Goal: Feedback & Contribution: Submit feedback/report problem

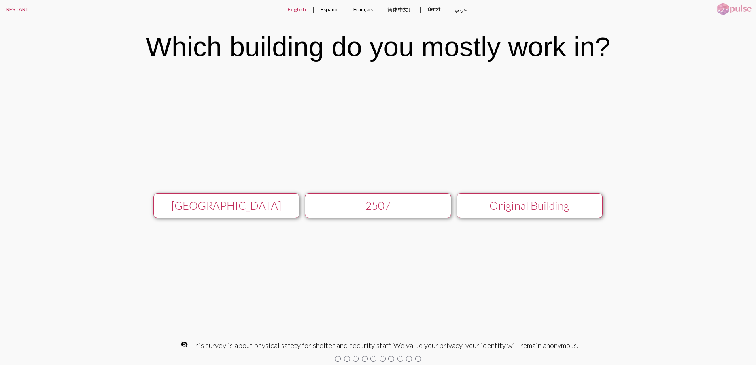
click at [229, 211] on div "[GEOGRAPHIC_DATA]" at bounding box center [226, 205] width 131 height 13
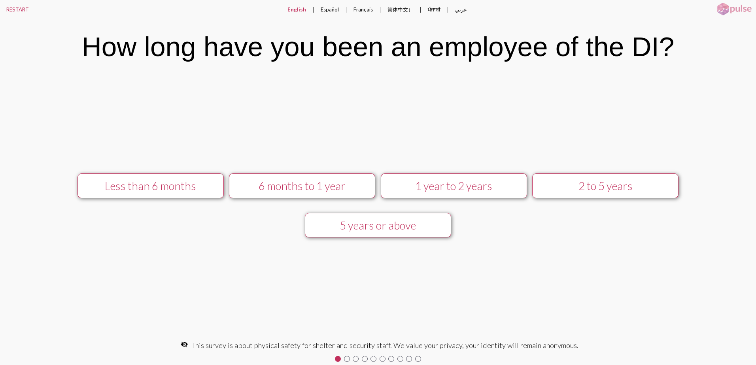
click at [376, 233] on button "5 years or above" at bounding box center [378, 225] width 146 height 25
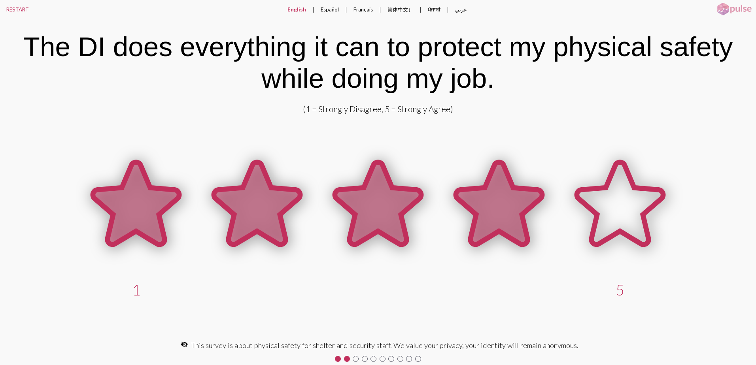
click at [494, 208] on icon at bounding box center [499, 203] width 86 height 82
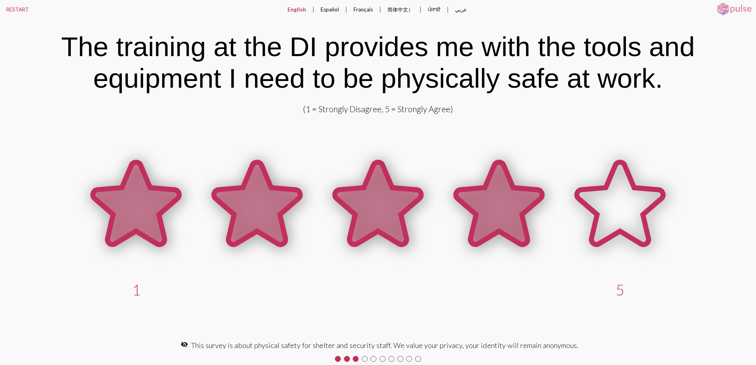
click at [507, 210] on icon at bounding box center [499, 203] width 86 height 82
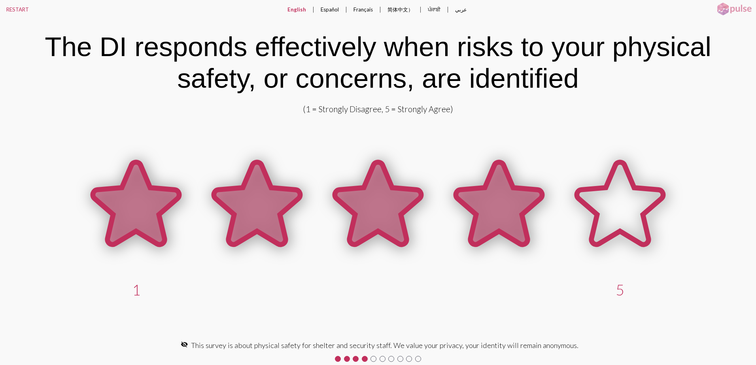
click at [507, 210] on icon at bounding box center [499, 203] width 86 height 82
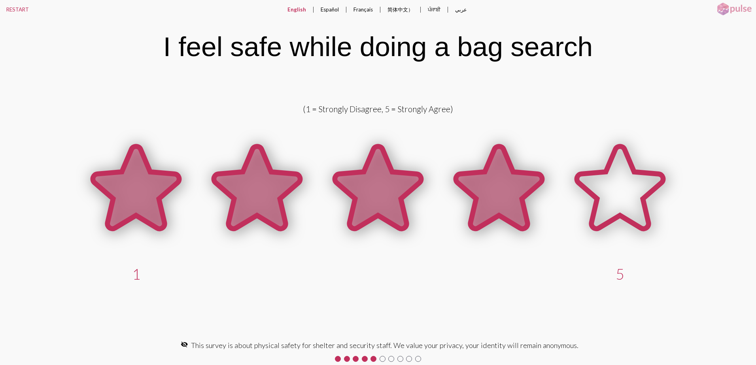
click at [507, 210] on icon at bounding box center [499, 187] width 86 height 82
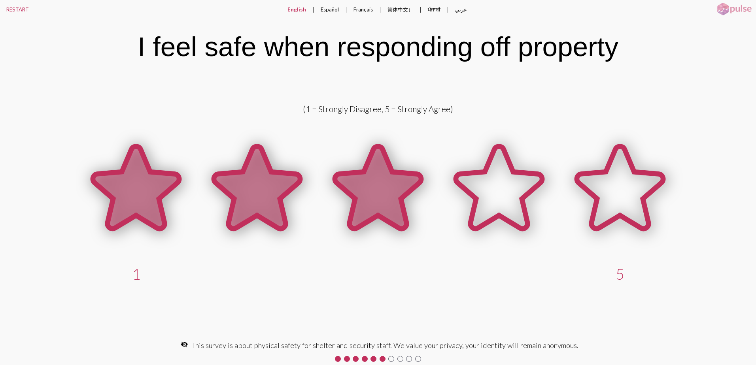
click at [373, 202] on icon at bounding box center [378, 187] width 86 height 82
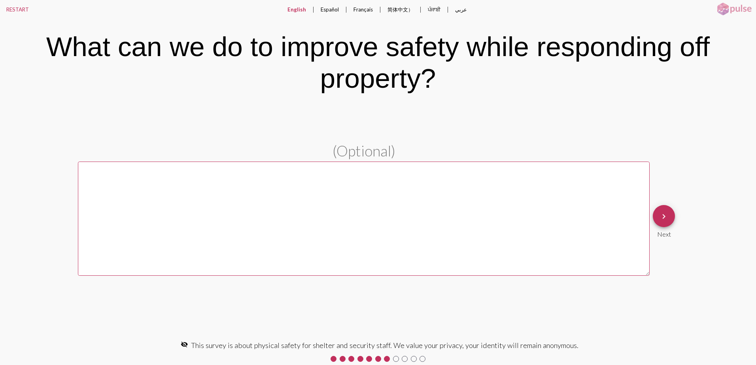
click at [141, 183] on textarea at bounding box center [364, 219] width 572 height 114
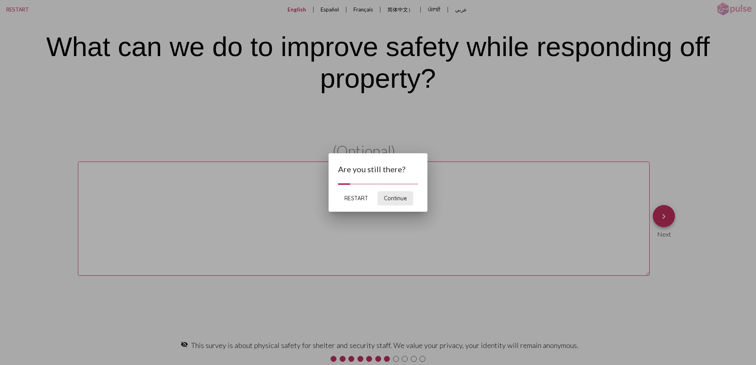
click at [392, 201] on span "Continue" at bounding box center [395, 198] width 23 height 7
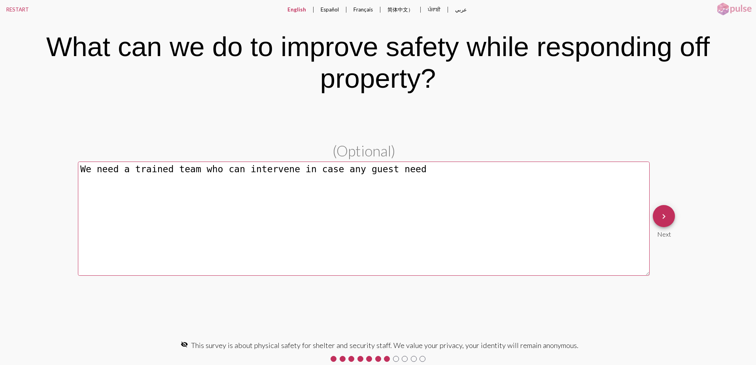
click at [236, 169] on textarea "We need a trained team who can intervene in case any guest need" at bounding box center [364, 219] width 572 height 114
click at [397, 168] on textarea "We need a trained team who can intervene in case any guest need" at bounding box center [364, 219] width 572 height 114
click at [231, 170] on textarea "We need a trained team who can intervene in case any guest need" at bounding box center [364, 219] width 572 height 114
click at [216, 171] on textarea "We need a trained team for intervene in case any guest need" at bounding box center [364, 219] width 572 height 114
click at [260, 170] on textarea "We need a trained team for intervene in case any guest need" at bounding box center [364, 219] width 572 height 114
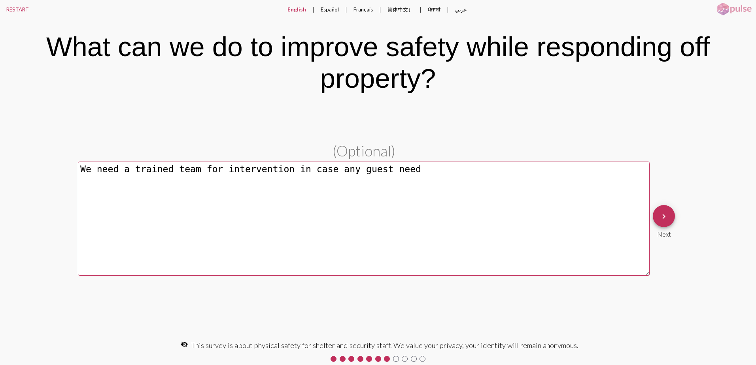
drag, startPoint x: 392, startPoint y: 169, endPoint x: 404, endPoint y: 193, distance: 27.1
click at [394, 173] on textarea "We need a trained team for intervention in case any guest need" at bounding box center [364, 219] width 572 height 114
click at [391, 170] on textarea "We need a trained team for intervention out of the property. many staff" at bounding box center [364, 219] width 572 height 114
click at [437, 169] on textarea "We need a trained team for intervention out of the property. Many staff" at bounding box center [364, 219] width 572 height 114
type textarea "We need a trained team for intervention out of the property. Many staff scary t…"
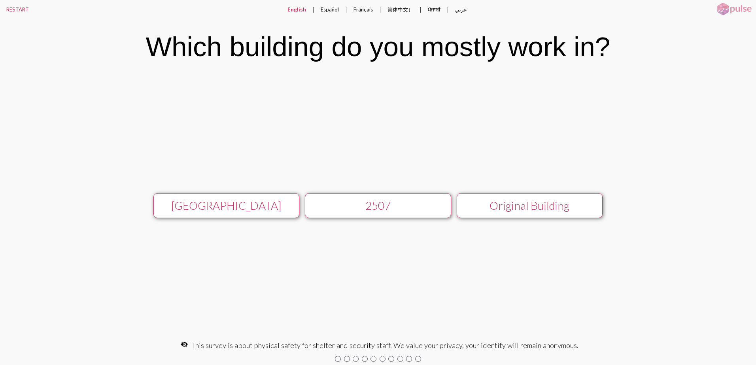
click at [240, 214] on button "[GEOGRAPHIC_DATA]" at bounding box center [226, 205] width 146 height 25
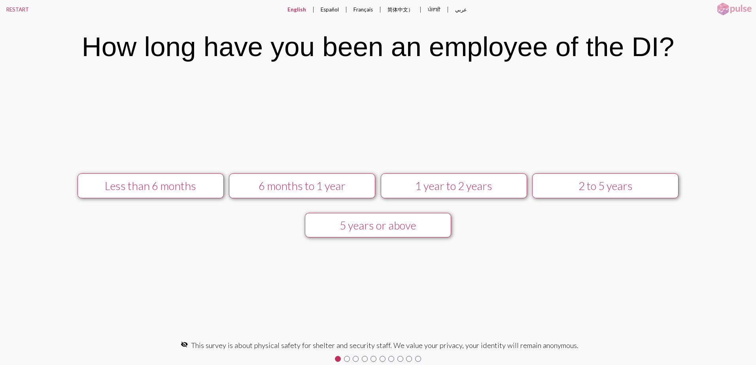
click at [365, 229] on div "5 years or above" at bounding box center [378, 225] width 131 height 13
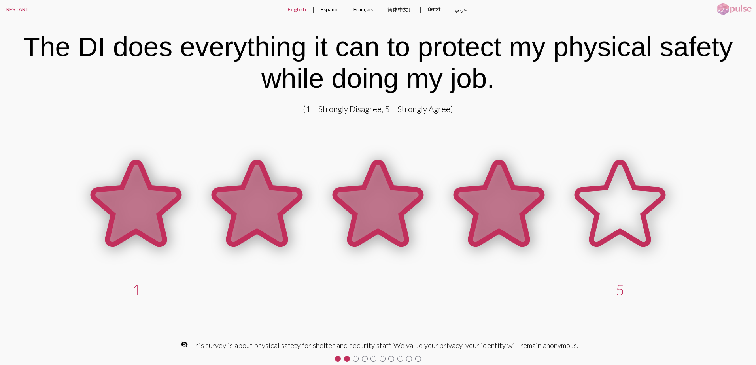
click at [483, 198] on icon at bounding box center [499, 203] width 86 height 82
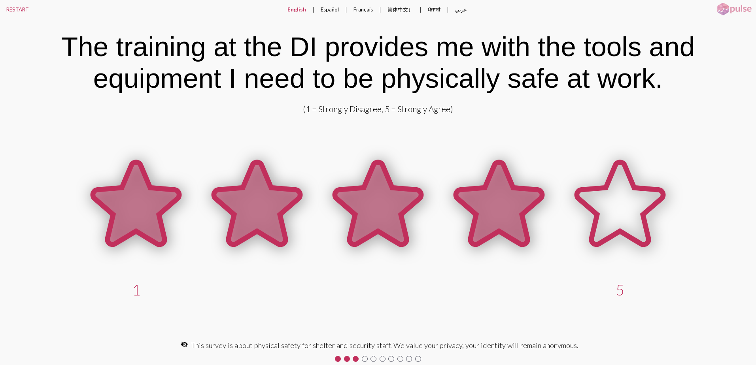
click at [488, 200] on icon at bounding box center [499, 203] width 86 height 82
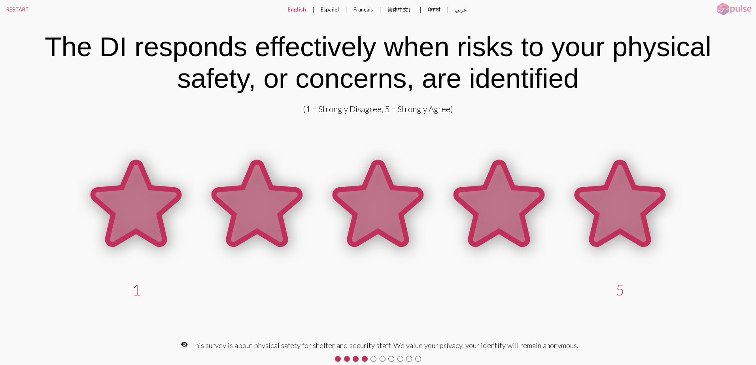
click at [619, 187] on icon at bounding box center [620, 203] width 86 height 82
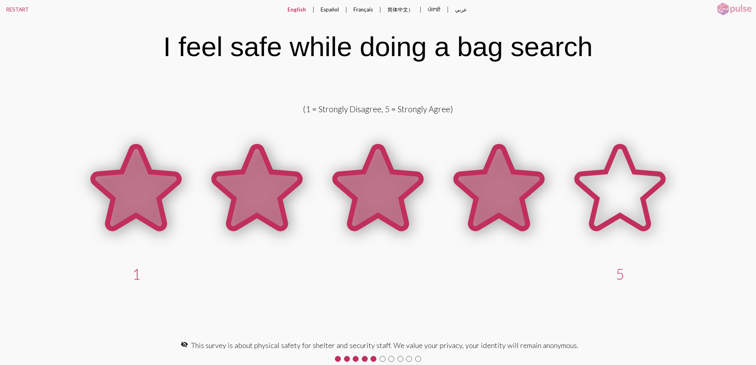
click at [499, 200] on icon at bounding box center [499, 187] width 86 height 82
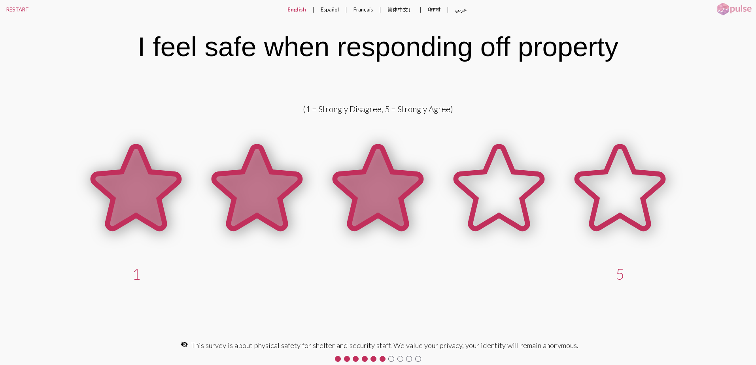
click at [382, 205] on icon at bounding box center [378, 187] width 86 height 82
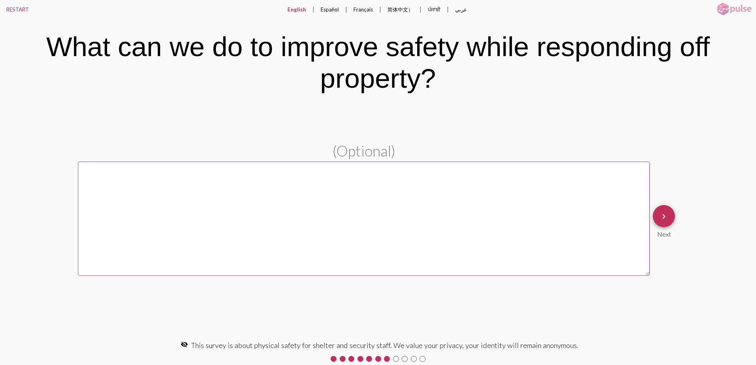
click at [225, 191] on textarea at bounding box center [364, 219] width 572 height 114
type textarea "h"
type textarea "@"
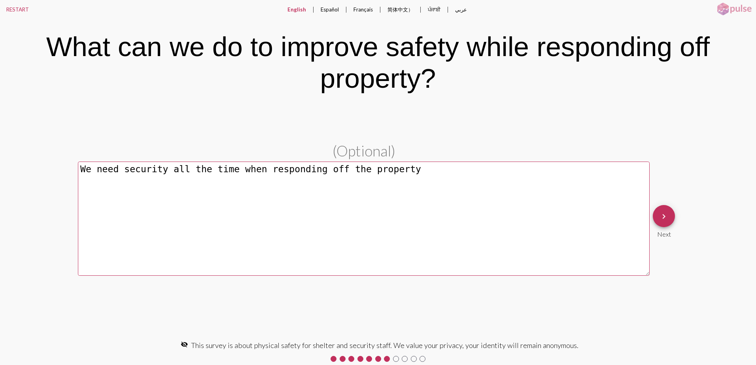
type textarea "We need security all the time when responding off the property"
click at [671, 213] on button "keyboard_arrow_right" at bounding box center [664, 216] width 22 height 22
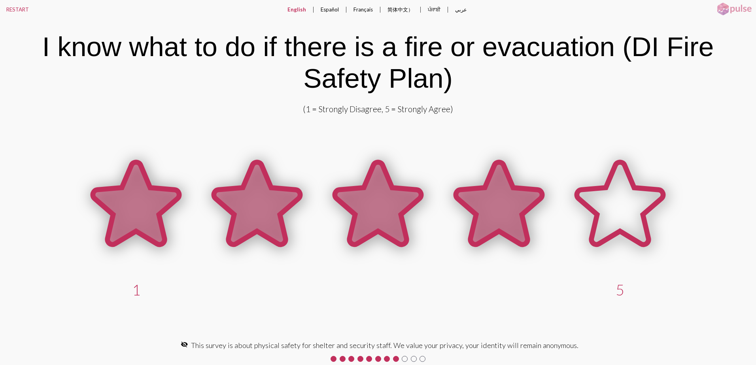
click at [512, 221] on icon at bounding box center [499, 203] width 86 height 82
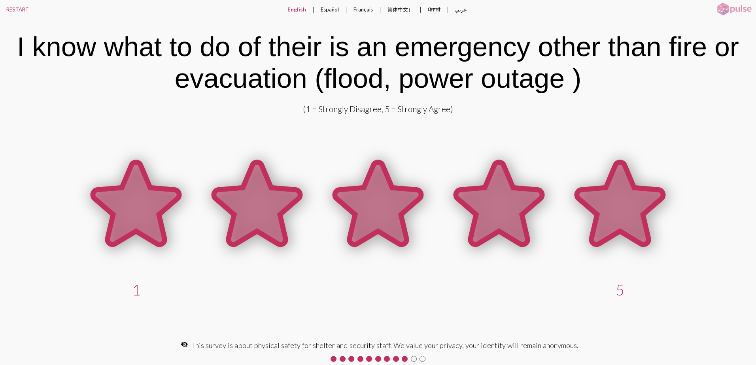
click at [629, 208] on icon at bounding box center [620, 203] width 86 height 82
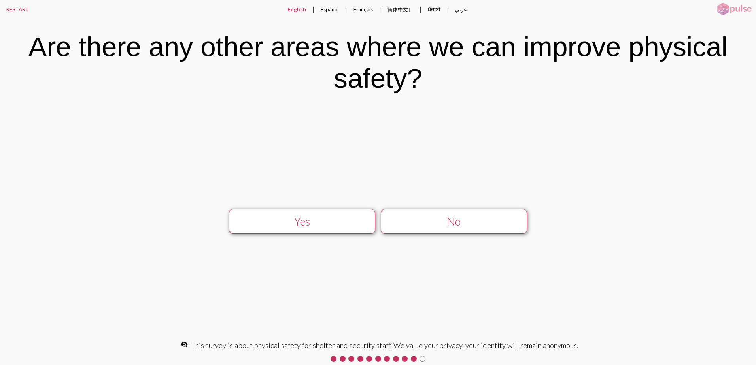
click at [303, 224] on div "Yes" at bounding box center [302, 221] width 131 height 13
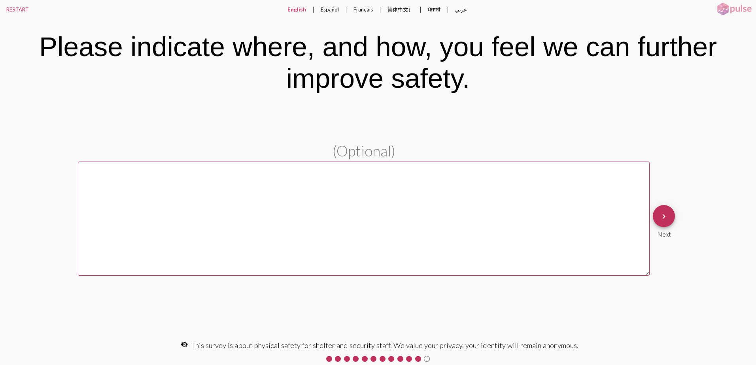
click at [237, 191] on textarea at bounding box center [364, 219] width 572 height 114
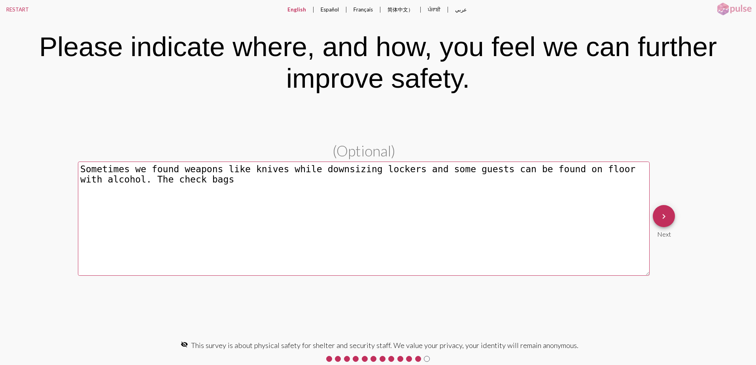
click at [146, 180] on textarea "Sometimes we found weapons like knives while downsizing lockers and some guests…" at bounding box center [364, 219] width 572 height 114
click at [231, 181] on textarea "Sometimes we found weapons like knives while downsizing lockers and some guests…" at bounding box center [364, 219] width 572 height 114
click at [145, 169] on textarea "Sometimes we found weapons like knives while downsizing lockers and some guests…" at bounding box center [364, 219] width 572 height 114
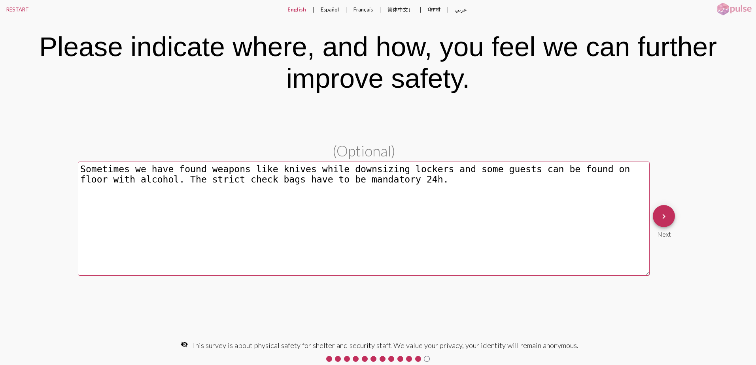
type textarea "Sometimes we have found weapons like knives while downsizing lockers and some g…"
click at [666, 218] on mat-icon "keyboard_arrow_right" at bounding box center [663, 216] width 9 height 9
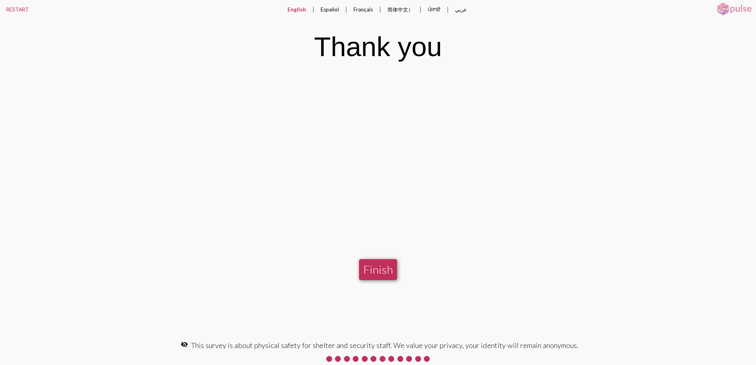
click at [380, 271] on button "Finish" at bounding box center [378, 269] width 38 height 21
